Goal: Navigation & Orientation: Go to known website

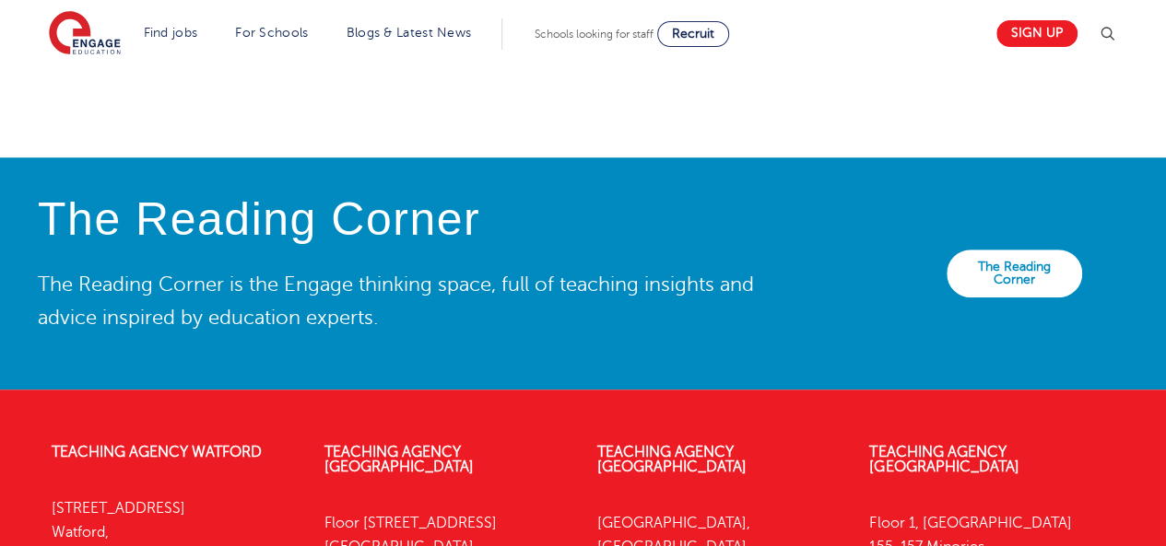
scroll to position [4253, 0]
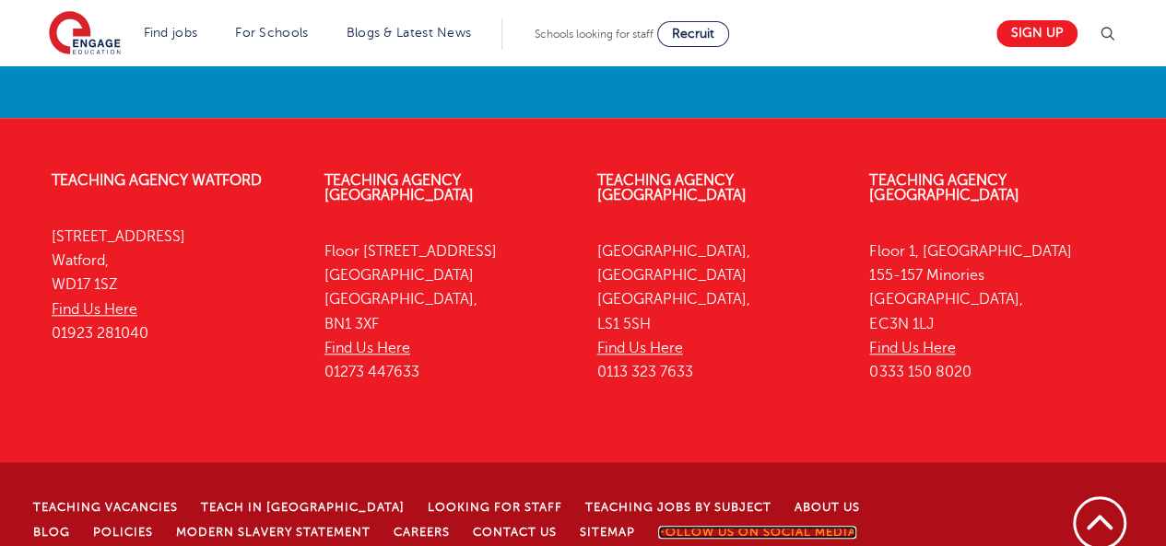
click at [658, 526] on link "Follow us on Social Media" at bounding box center [757, 532] width 198 height 13
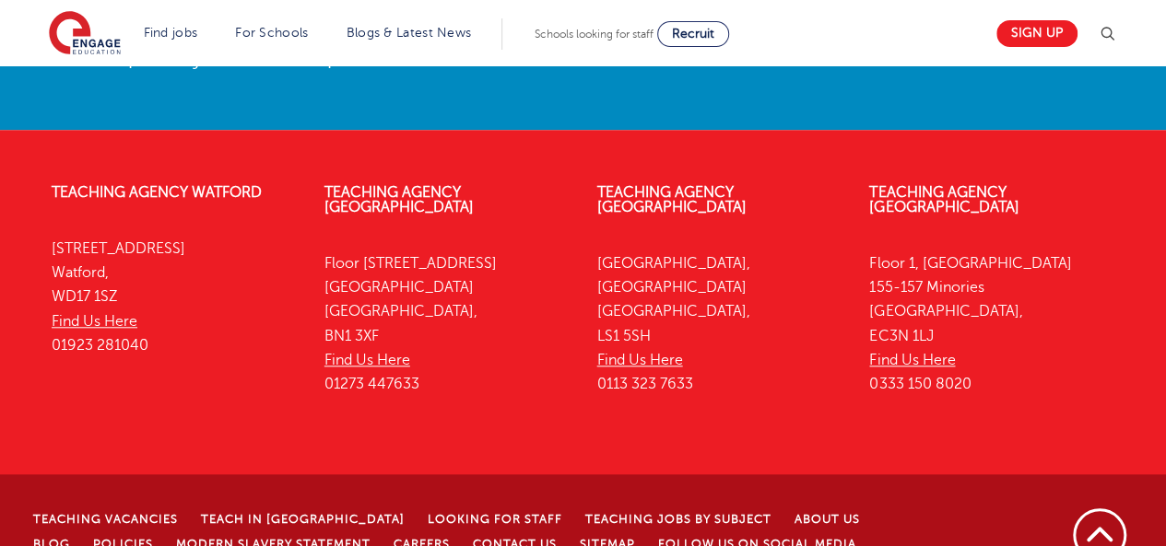
scroll to position [4253, 0]
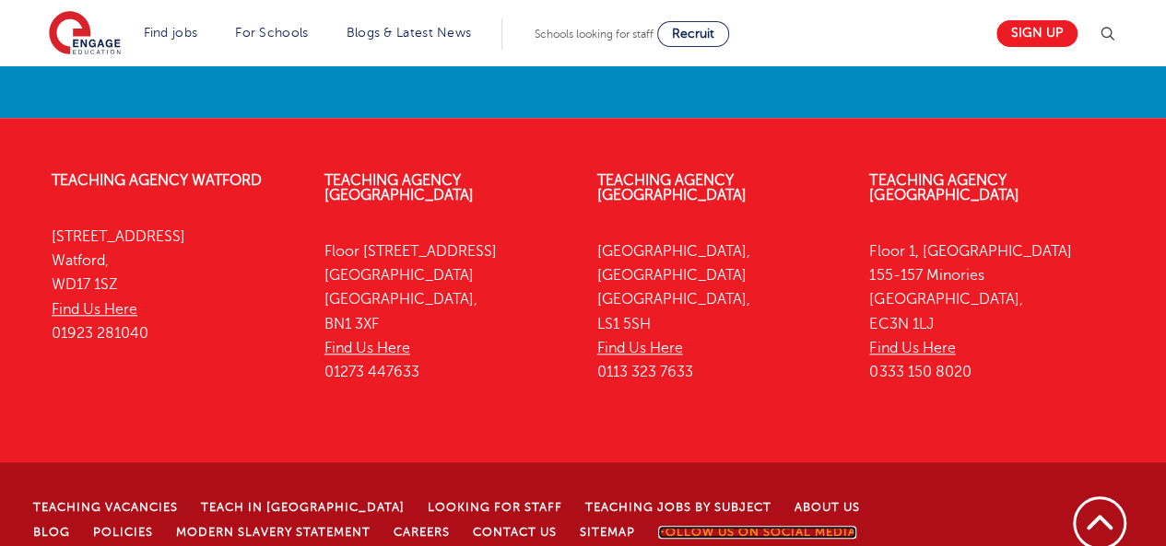
click at [658, 526] on link "Follow us on Social Media" at bounding box center [757, 532] width 198 height 13
